Goal: Download file/media

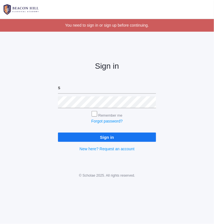
type input "sarah@beaconhillclassical.org"
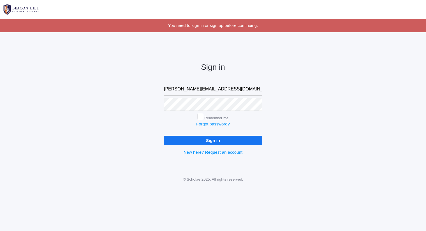
click at [164, 136] on input "Sign in" at bounding box center [213, 140] width 98 height 9
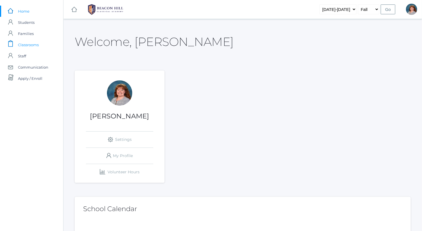
click at [46, 44] on link "icons/clipboard/plain Created with Sketch. Classrooms" at bounding box center [31, 44] width 63 height 11
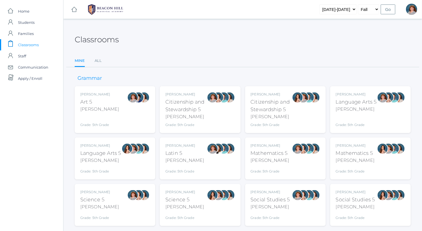
click at [344, 103] on div "Language Arts 5" at bounding box center [356, 102] width 41 height 8
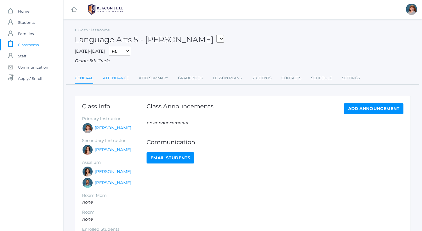
click at [123, 79] on link "Attendance" at bounding box center [116, 78] width 26 height 11
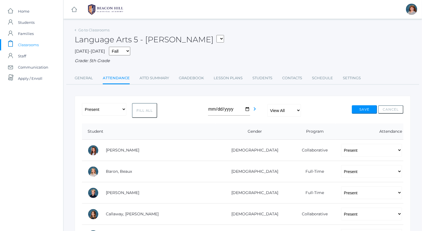
click at [204, 77] on ul "General Attendance Attd Summary Gradebook Lesson Plans Students Contacts Schedu…" at bounding box center [243, 79] width 336 height 12
click at [201, 75] on link "Gradebook" at bounding box center [191, 78] width 25 height 11
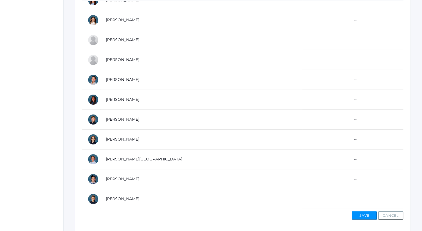
scroll to position [159, 0]
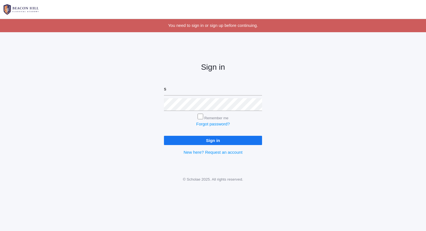
type input "sarah@beaconhillclassical.org"
click at [164, 136] on input "Sign in" at bounding box center [213, 140] width 98 height 9
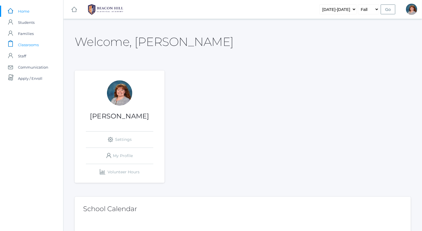
click at [47, 48] on link "icons/clipboard/plain Created with Sketch. Classrooms" at bounding box center [31, 44] width 63 height 11
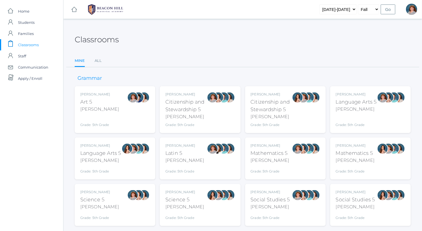
scroll to position [15, 0]
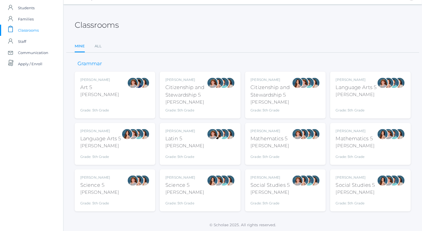
click at [371, 87] on div "Language Arts 5" at bounding box center [356, 88] width 41 height 8
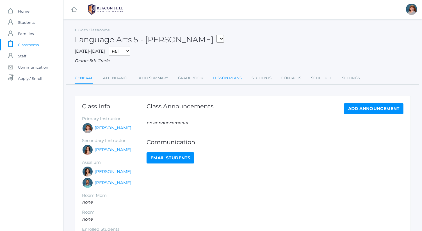
click at [231, 78] on link "Lesson Plans" at bounding box center [227, 78] width 29 height 11
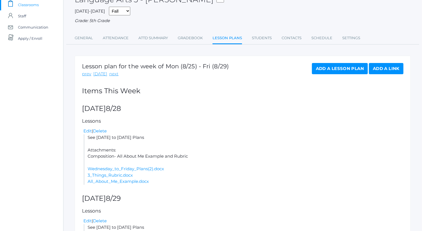
scroll to position [40, 0]
click at [156, 168] on link "Wednesday_to_Friday_Plans(2).docx" at bounding box center [126, 168] width 76 height 5
